Goal: Information Seeking & Learning: Learn about a topic

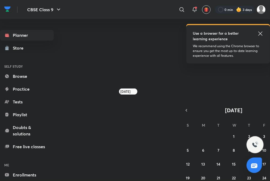
click at [259, 34] on icon at bounding box center [260, 33] width 6 height 6
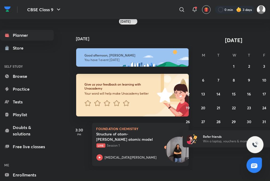
scroll to position [4, 0]
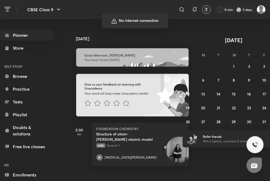
click at [107, 150] on div at bounding box center [135, 90] width 270 height 181
click at [106, 152] on div at bounding box center [135, 90] width 270 height 181
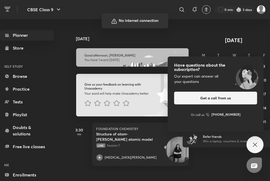
click at [265, 2] on div at bounding box center [135, 90] width 270 height 181
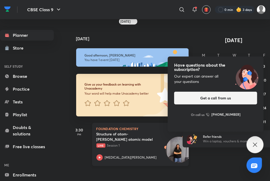
click at [100, 154] on icon at bounding box center [99, 157] width 6 height 6
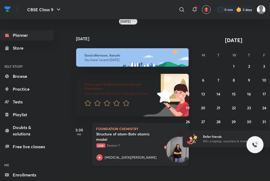
click at [114, 155] on p "[MEDICAL_DATA][PERSON_NAME]" at bounding box center [131, 157] width 52 height 5
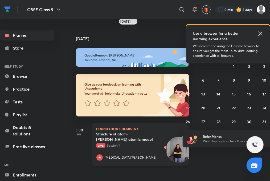
click at [100, 157] on icon at bounding box center [99, 157] width 6 height 6
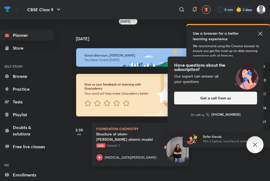
scroll to position [4, 0]
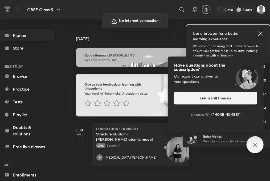
click at [145, 128] on div at bounding box center [135, 90] width 270 height 181
click at [142, 116] on div at bounding box center [135, 90] width 270 height 181
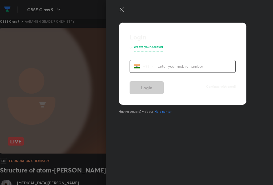
click at [121, 9] on icon at bounding box center [121, 9] width 6 height 6
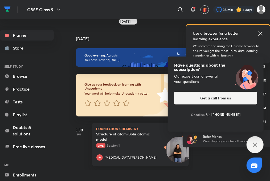
click at [260, 147] on div "Have questions about the subscription? Our expert can answer all your questions…" at bounding box center [255, 144] width 17 height 17
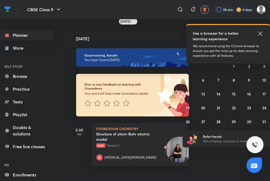
click at [261, 32] on icon at bounding box center [260, 33] width 6 height 6
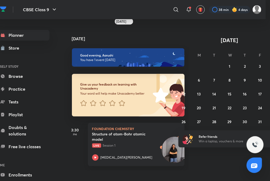
scroll to position [0, 15]
